Goal: Information Seeking & Learning: Learn about a topic

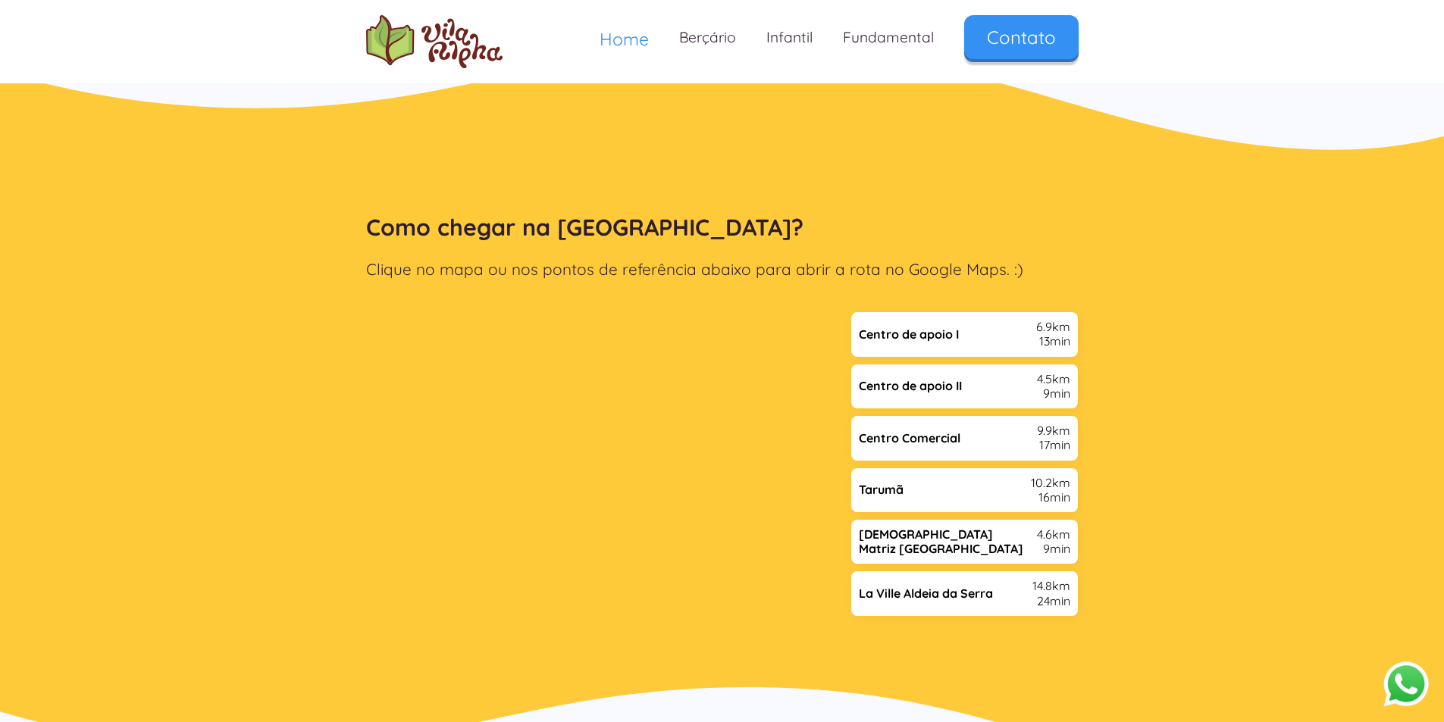
scroll to position [3107, 0]
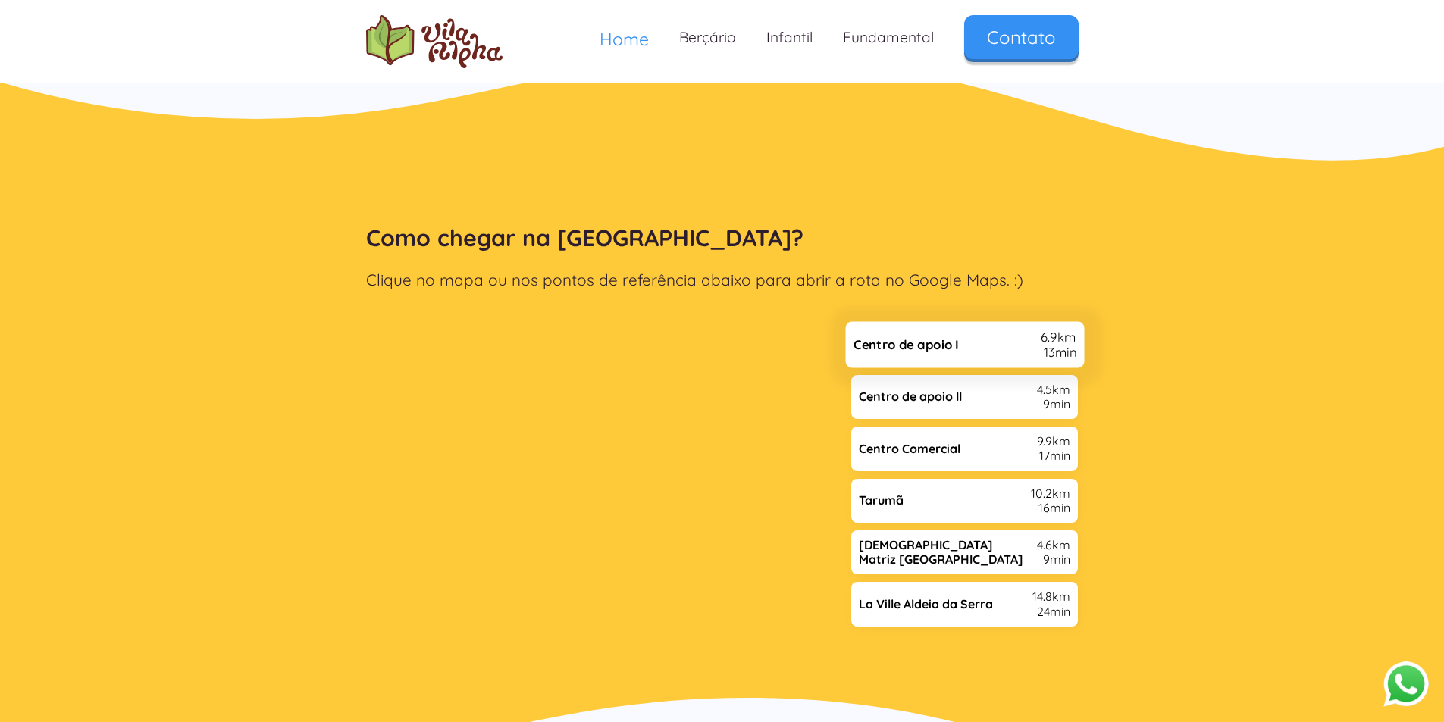
click at [1001, 322] on div "Centro de apoio I 6.9km 13min" at bounding box center [964, 345] width 239 height 46
click at [736, 42] on link "Berçário" at bounding box center [707, 37] width 87 height 45
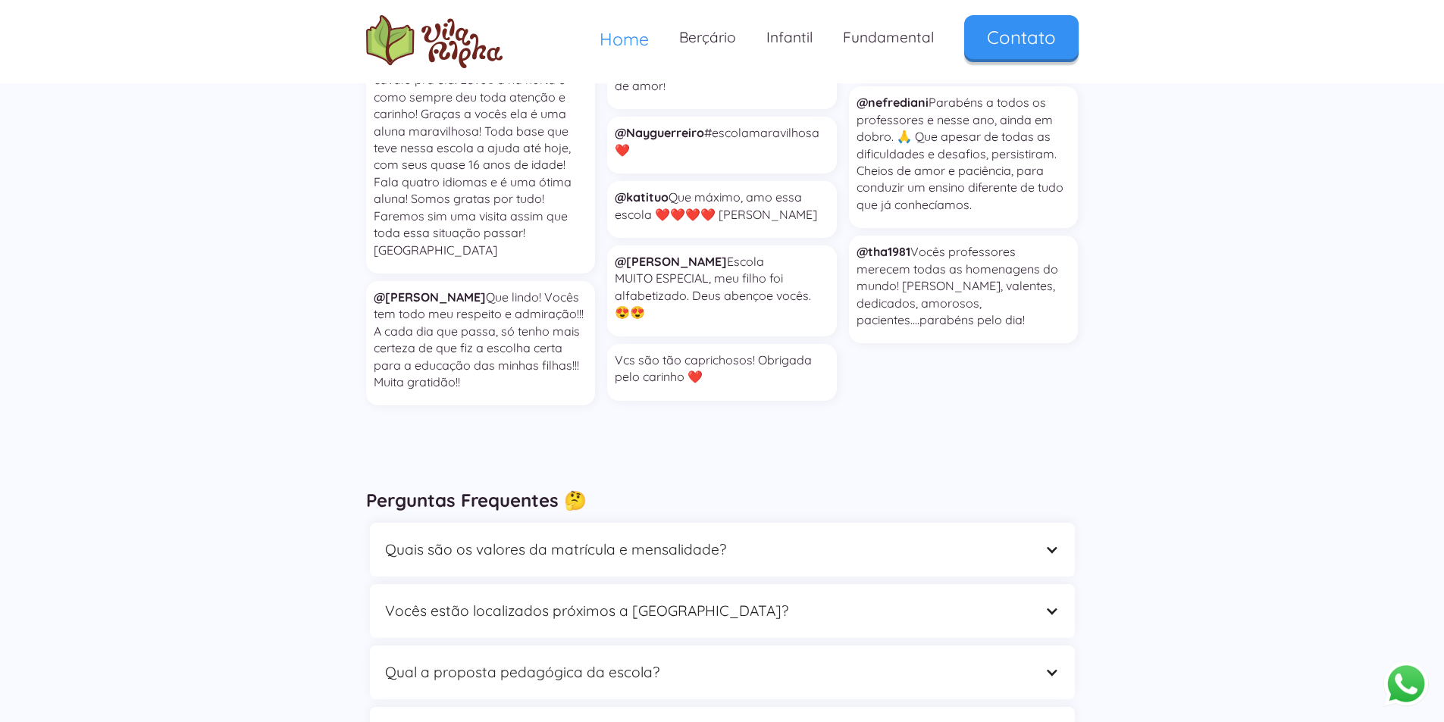
scroll to position [4168, 0]
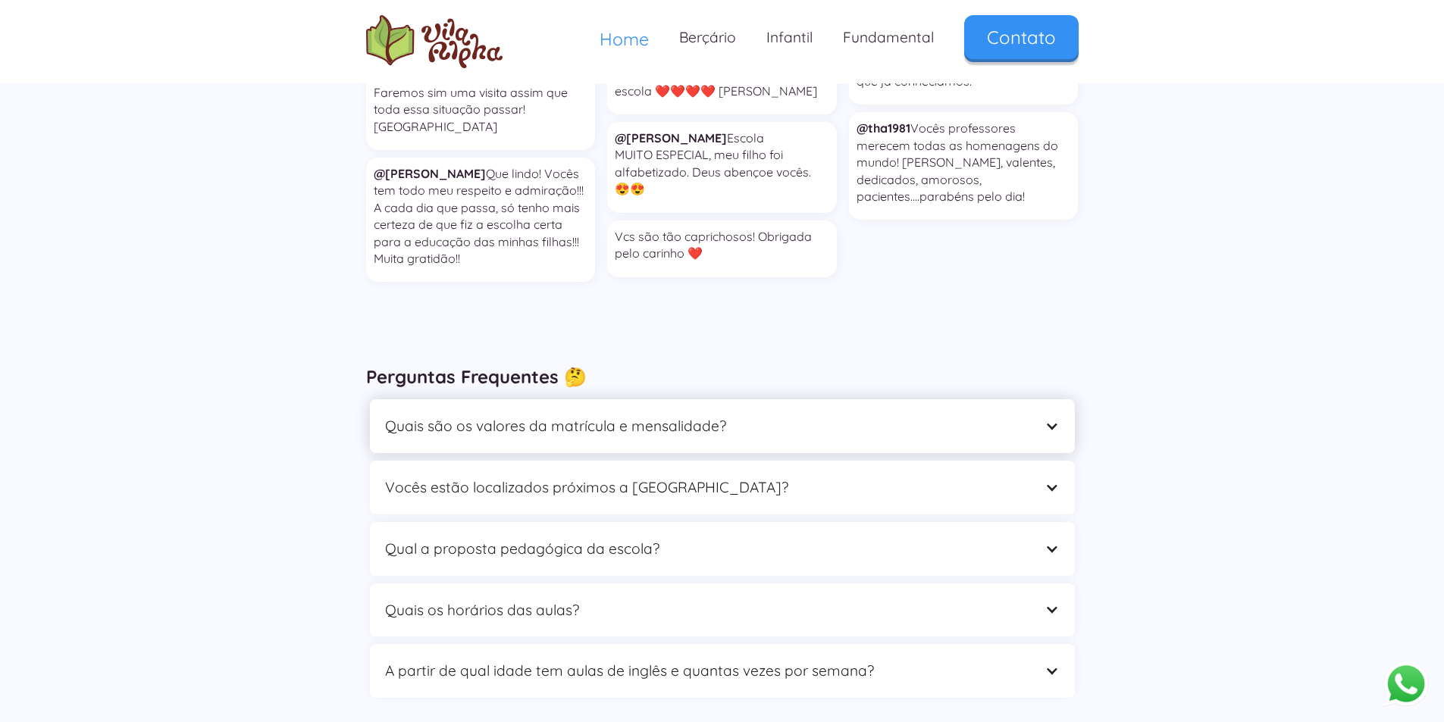
click at [658, 415] on div "Quais são os valores da matrícula e mensalidade?" at bounding box center [707, 426] width 644 height 23
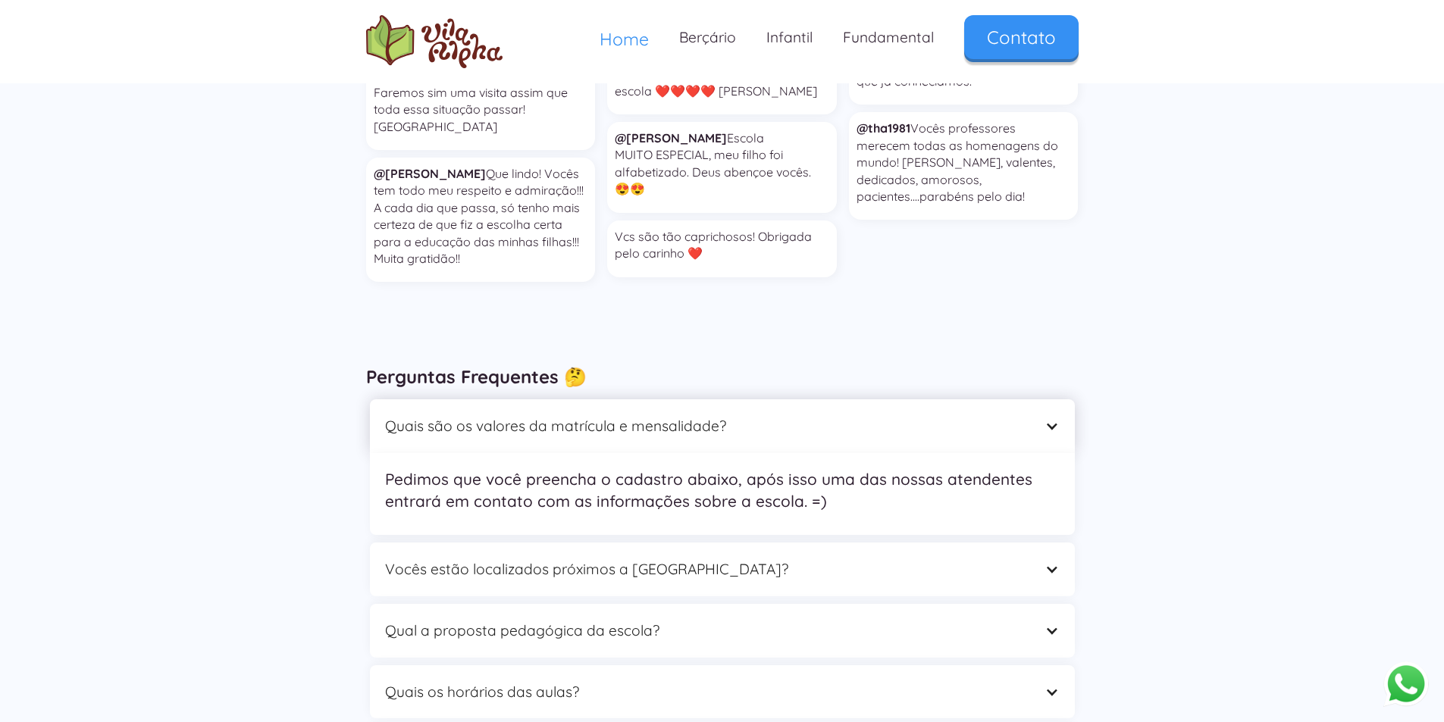
click at [658, 415] on div "Quais são os valores da matrícula e mensalidade?" at bounding box center [707, 426] width 644 height 23
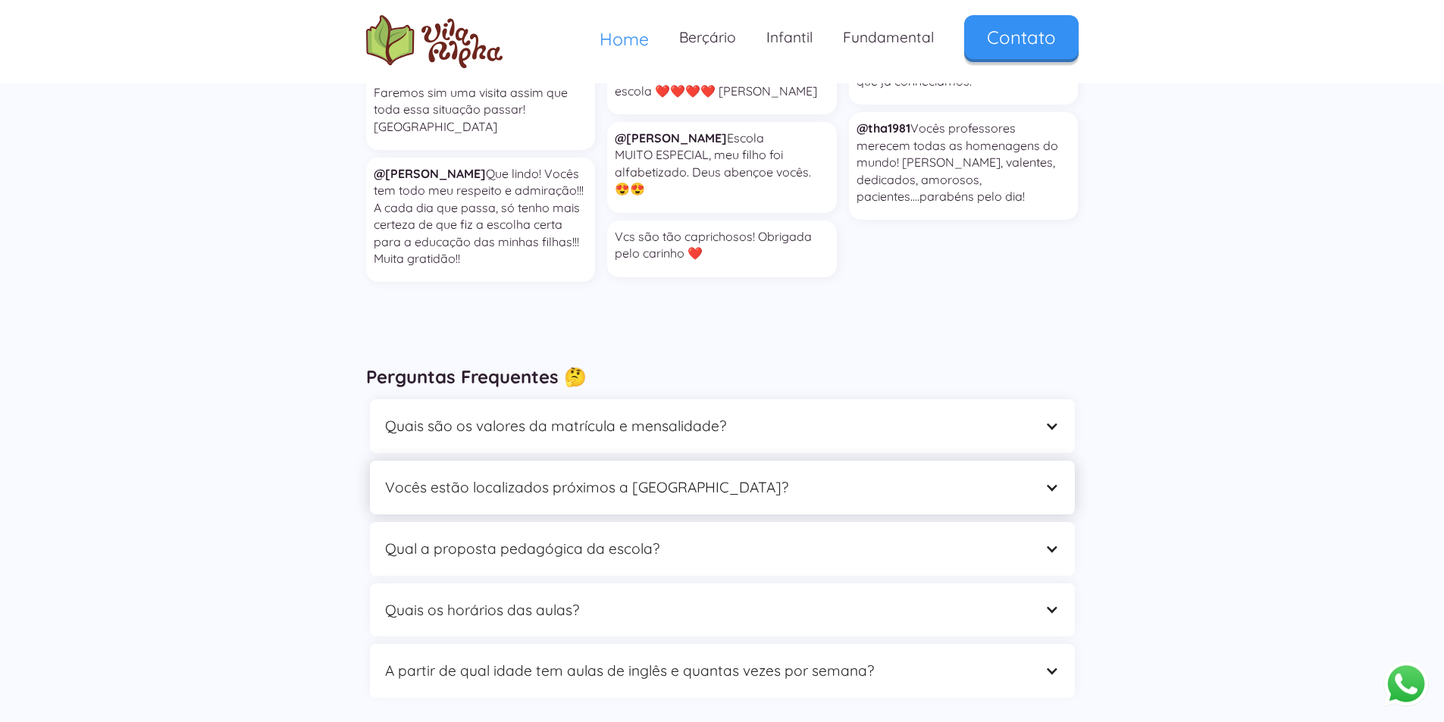
click at [624, 476] on div "Vocês estão localizados próximos a [GEOGRAPHIC_DATA]?" at bounding box center [707, 487] width 644 height 23
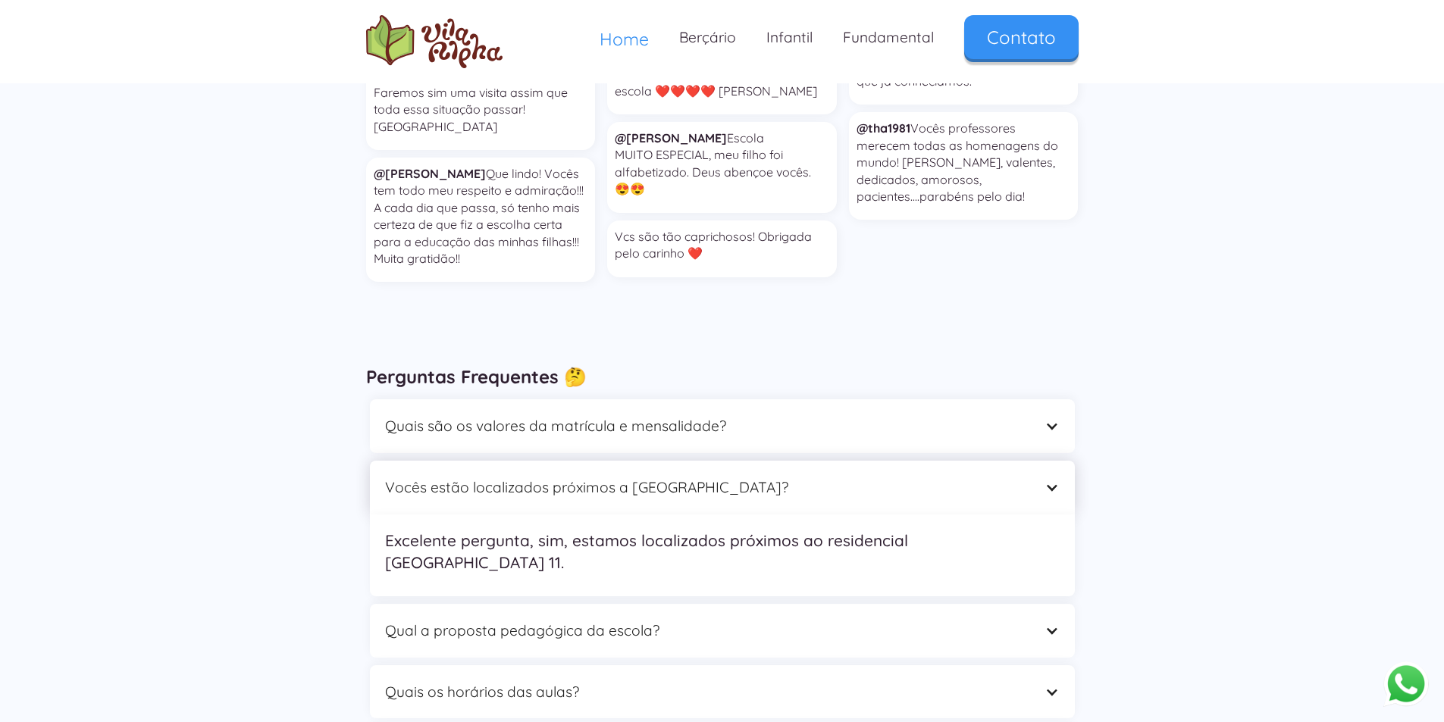
click at [624, 476] on div "Vocês estão localizados próximos a [GEOGRAPHIC_DATA]?" at bounding box center [707, 487] width 644 height 23
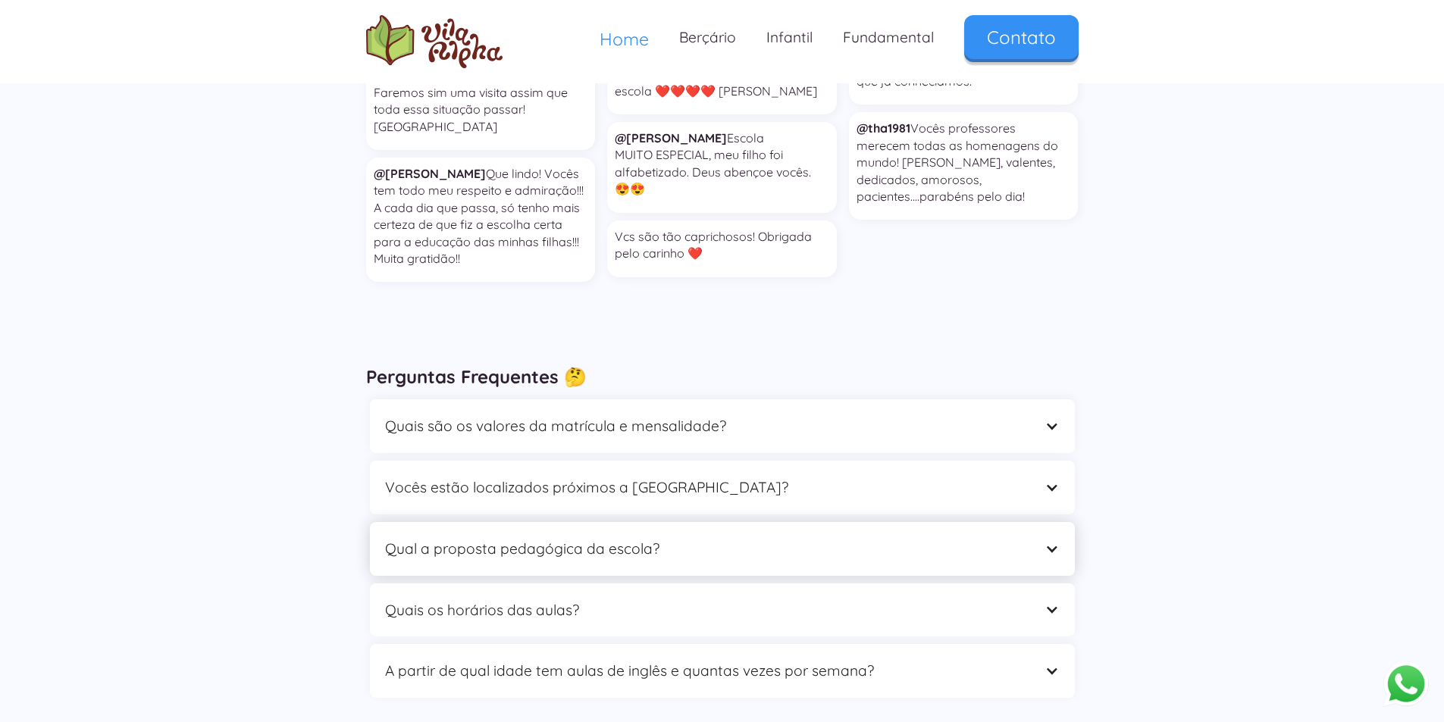
click at [616, 537] on div "Qual a proposta pedagógica da escola?" at bounding box center [707, 548] width 644 height 23
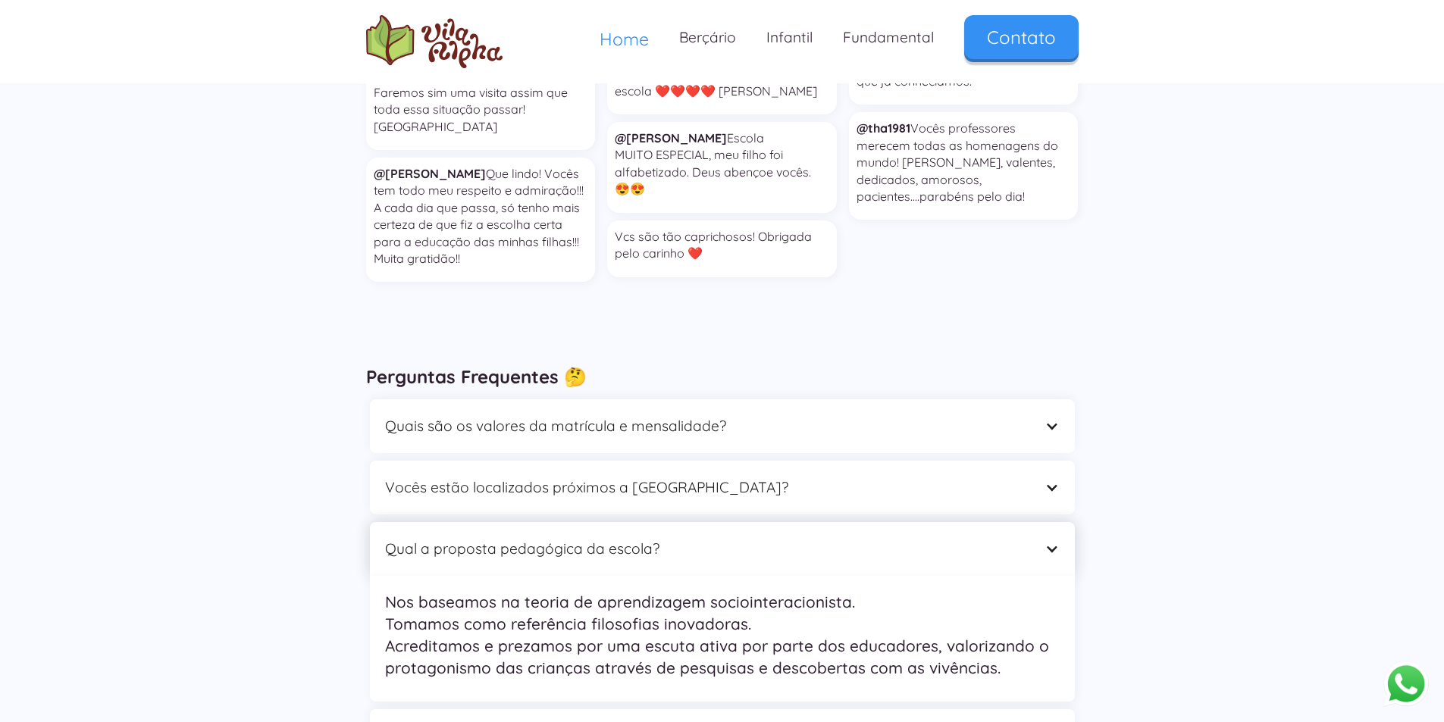
click at [616, 537] on div "Qual a proposta pedagógica da escola?" at bounding box center [707, 548] width 644 height 23
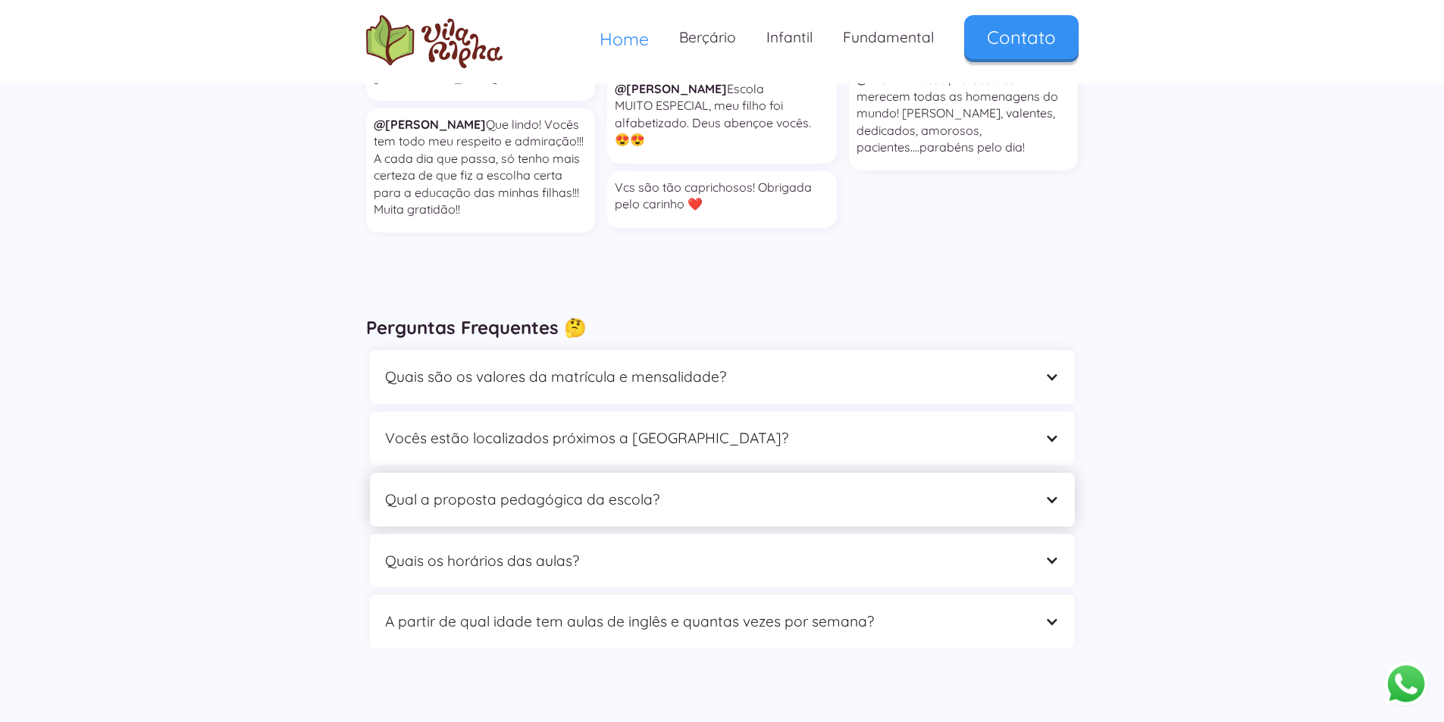
scroll to position [4244, 0]
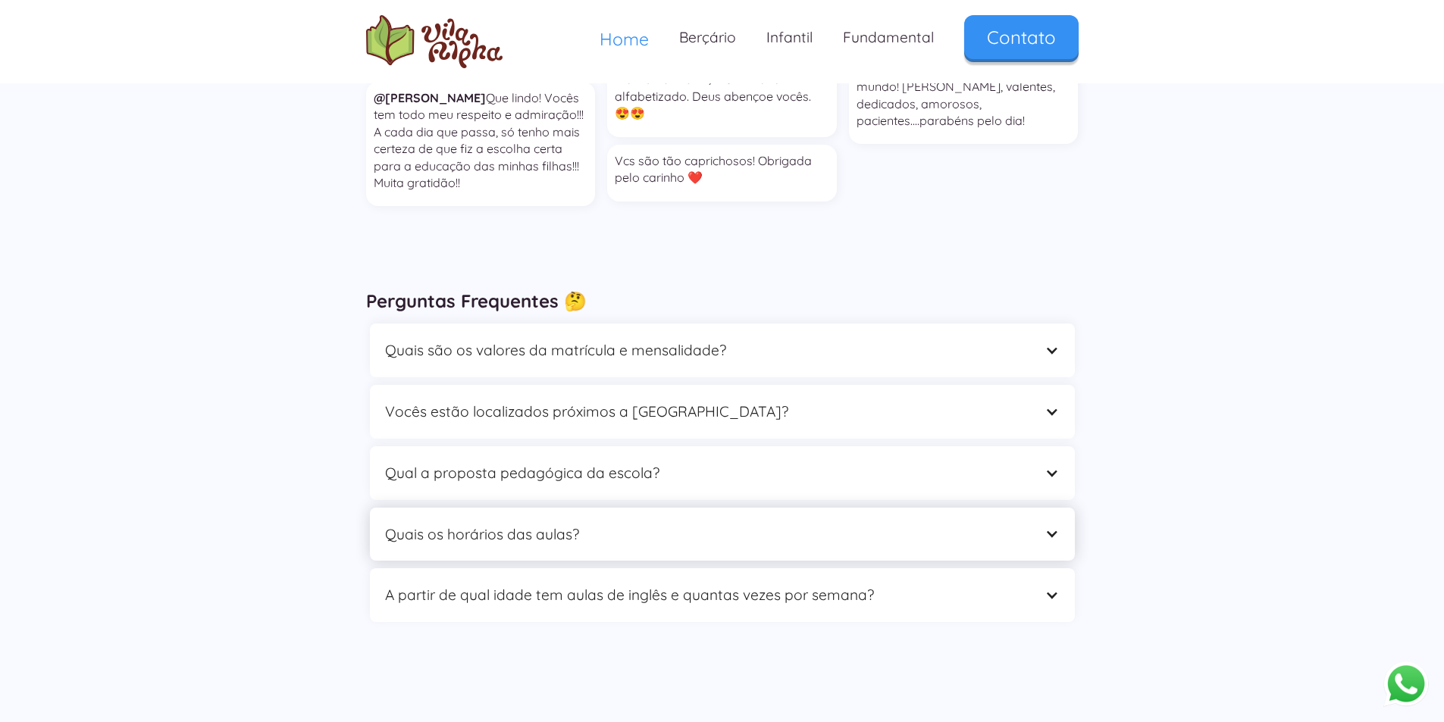
click at [613, 523] on div "Quais os horários das aulas?" at bounding box center [707, 534] width 644 height 23
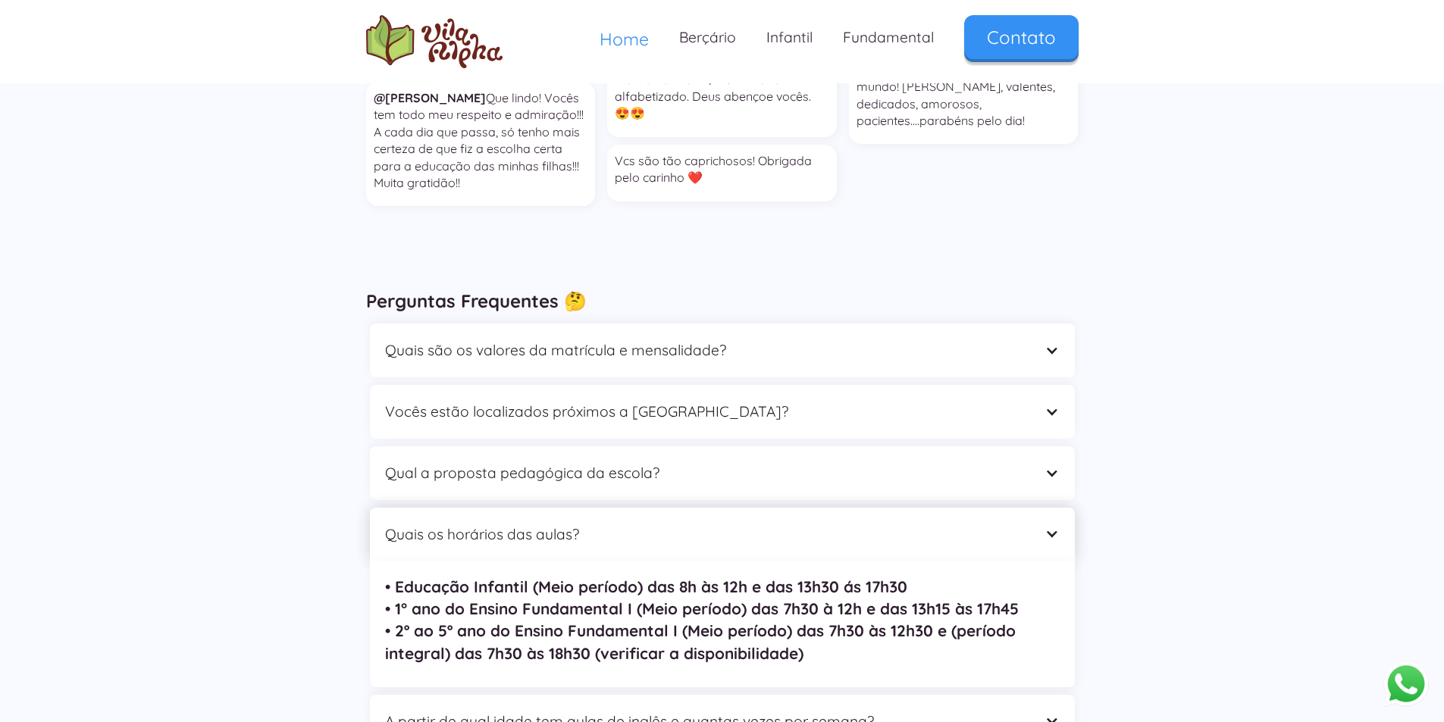
click at [613, 523] on div "Quais os horários das aulas?" at bounding box center [707, 534] width 644 height 23
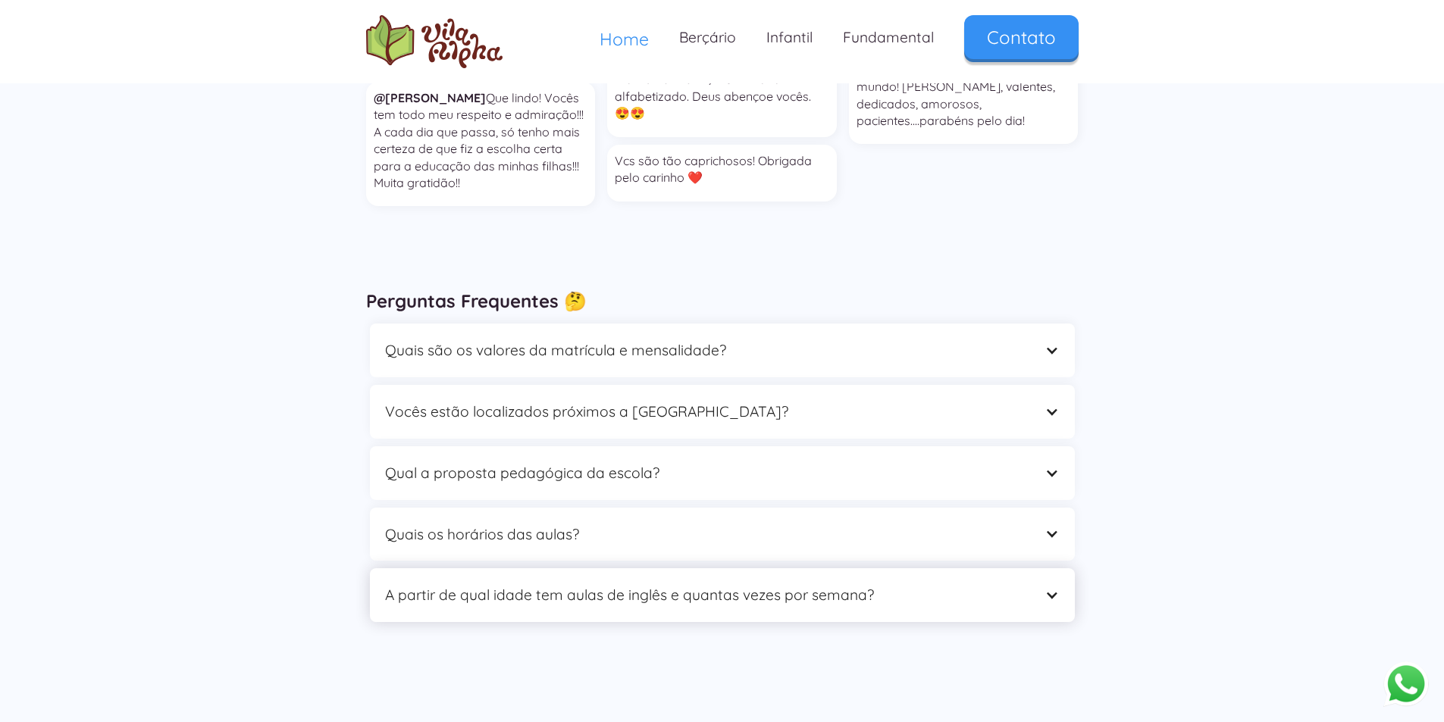
click at [712, 584] on div "A partir de qual idade tem aulas de inglês e quantas vezes por semana?" at bounding box center [707, 595] width 644 height 23
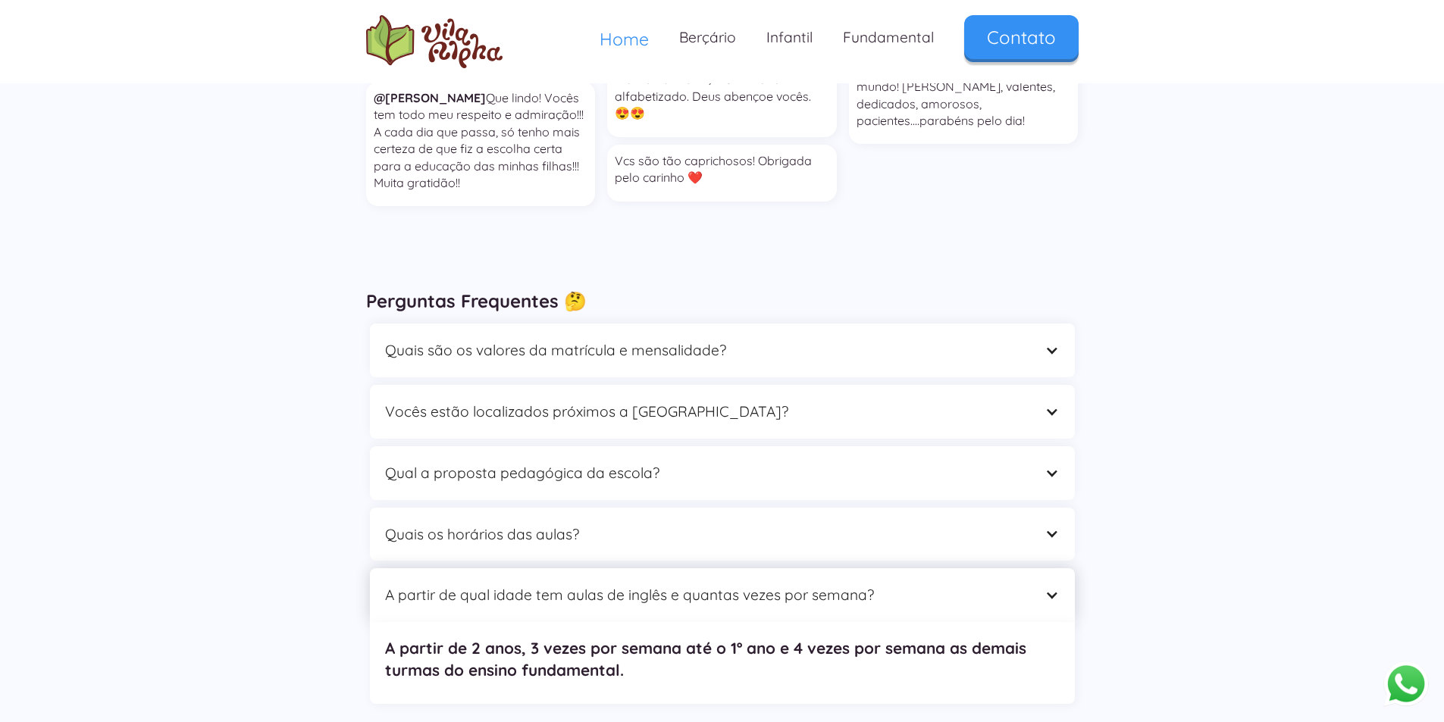
click at [711, 584] on div "A partir de qual idade tem aulas de inglês e quantas vezes por semana?" at bounding box center [707, 595] width 644 height 23
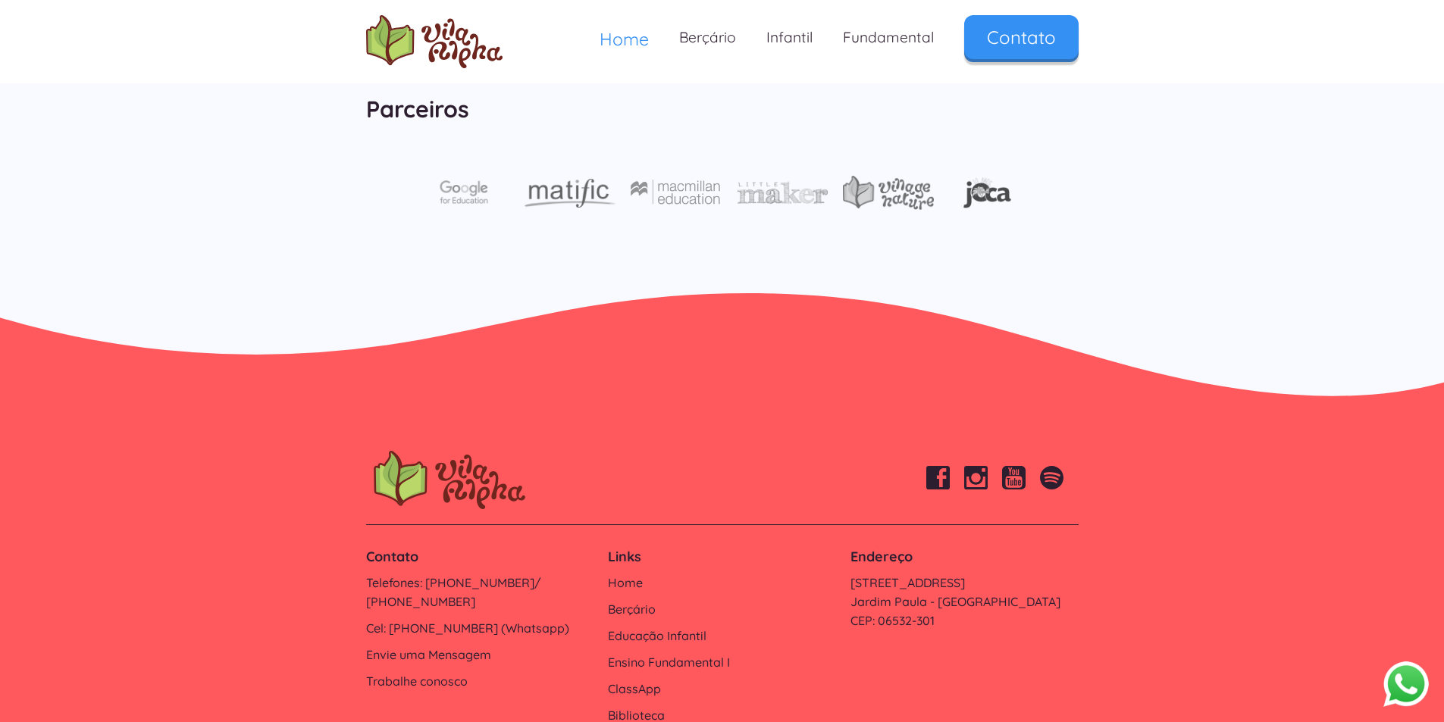
scroll to position [5075, 0]
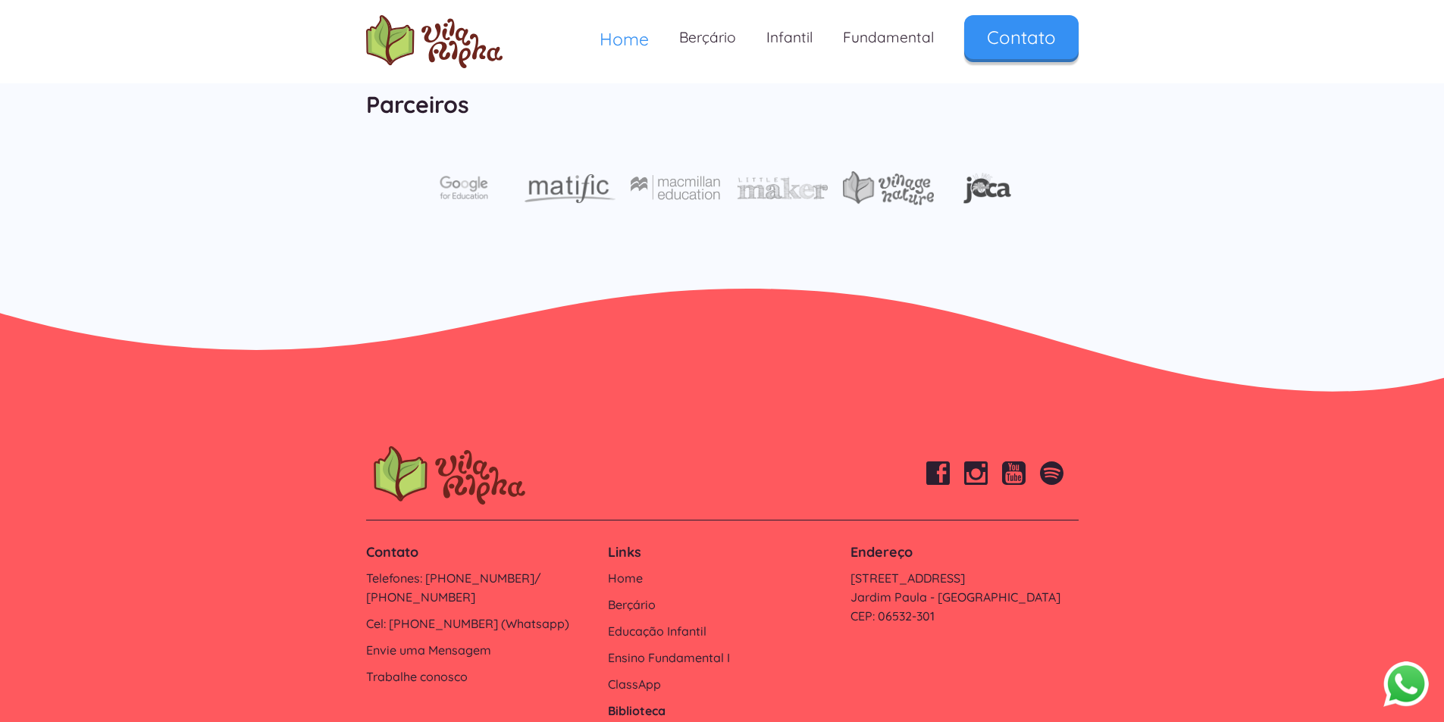
click at [627, 702] on link "Biblioteca" at bounding box center [721, 711] width 227 height 19
